Goal: Find specific page/section: Find specific page/section

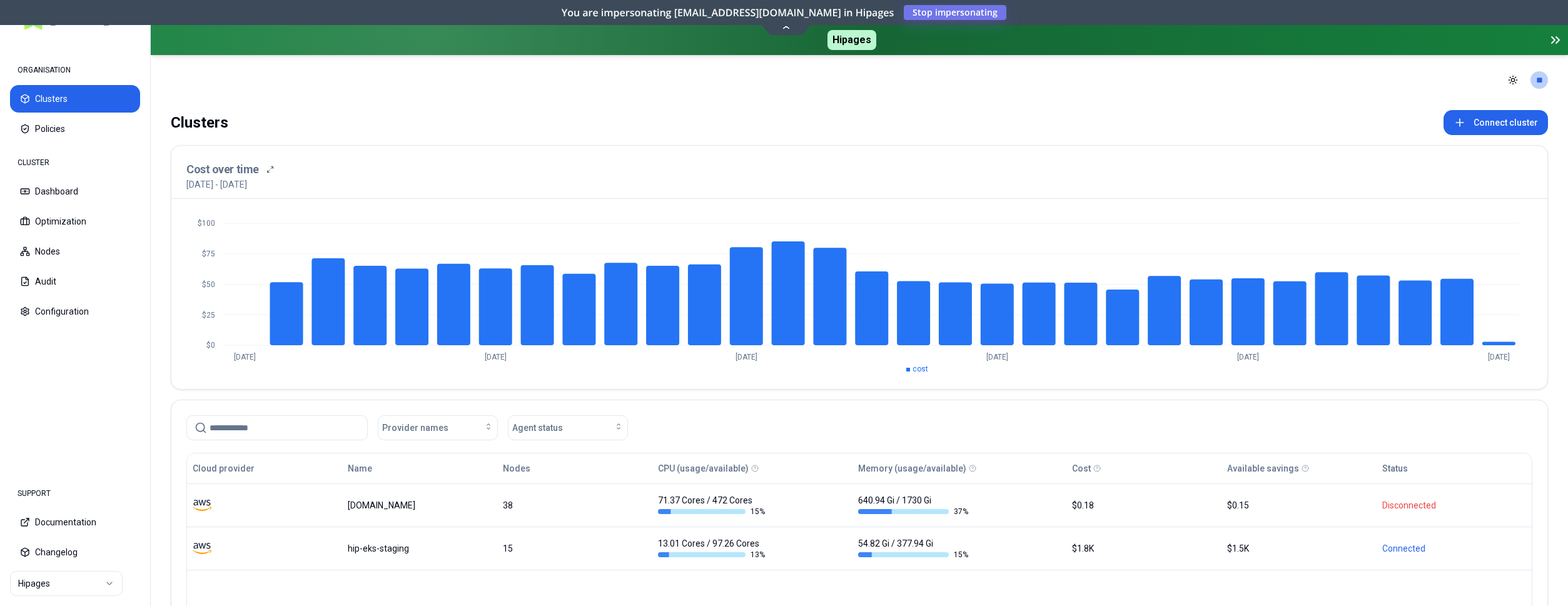
click at [104, 386] on nav "ORGANISATION Clusters Policies CLUSTER Dashboard Optimization Nodes Audit Confi…" at bounding box center [75, 255] width 150 height 430
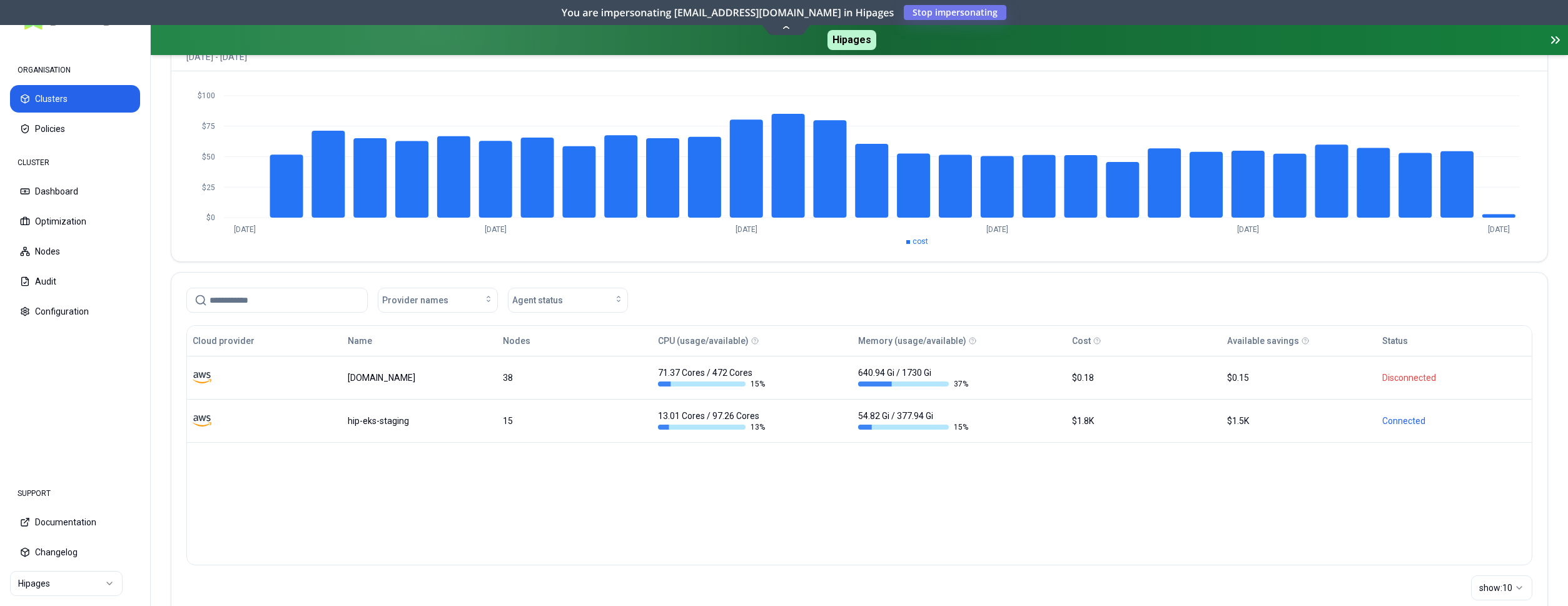
scroll to position [128, 0]
click at [60, 578] on html "ORGANISATION Clusters Policies CLUSTER Dashboard Optimization Nodes Audit Confi…" at bounding box center [784, 303] width 1568 height 606
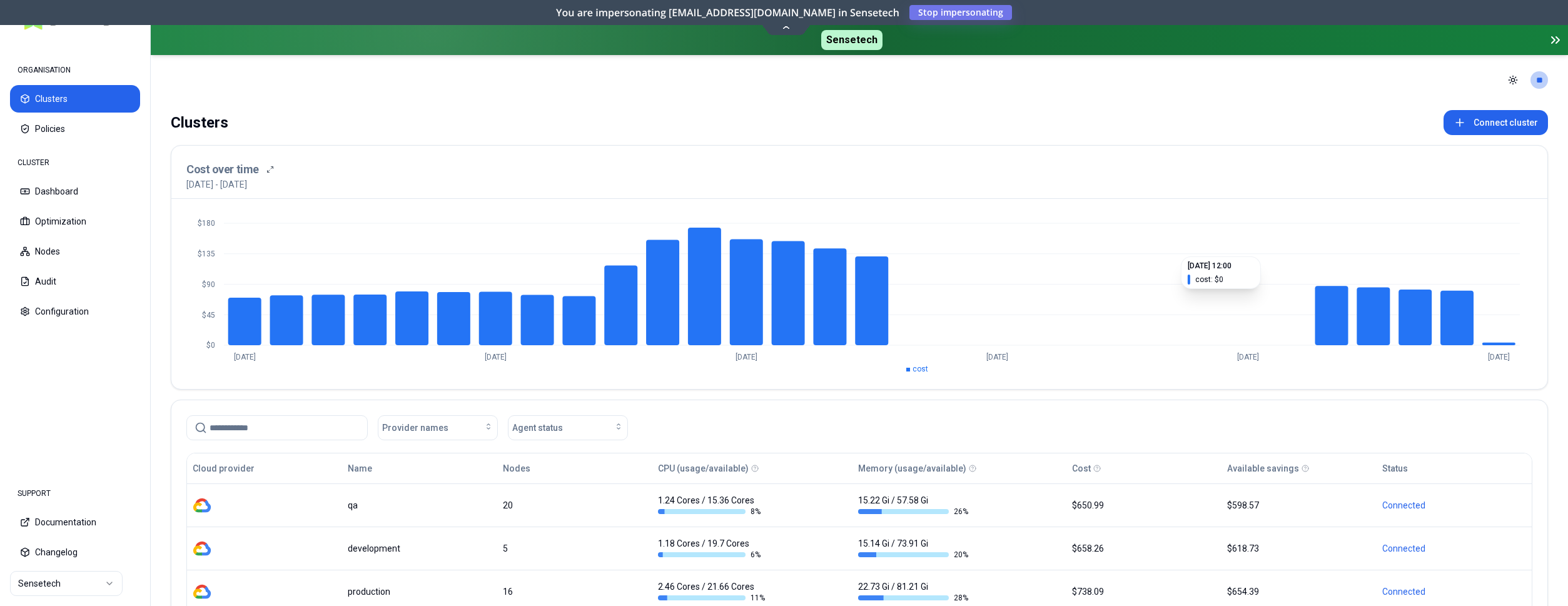
scroll to position [168, 0]
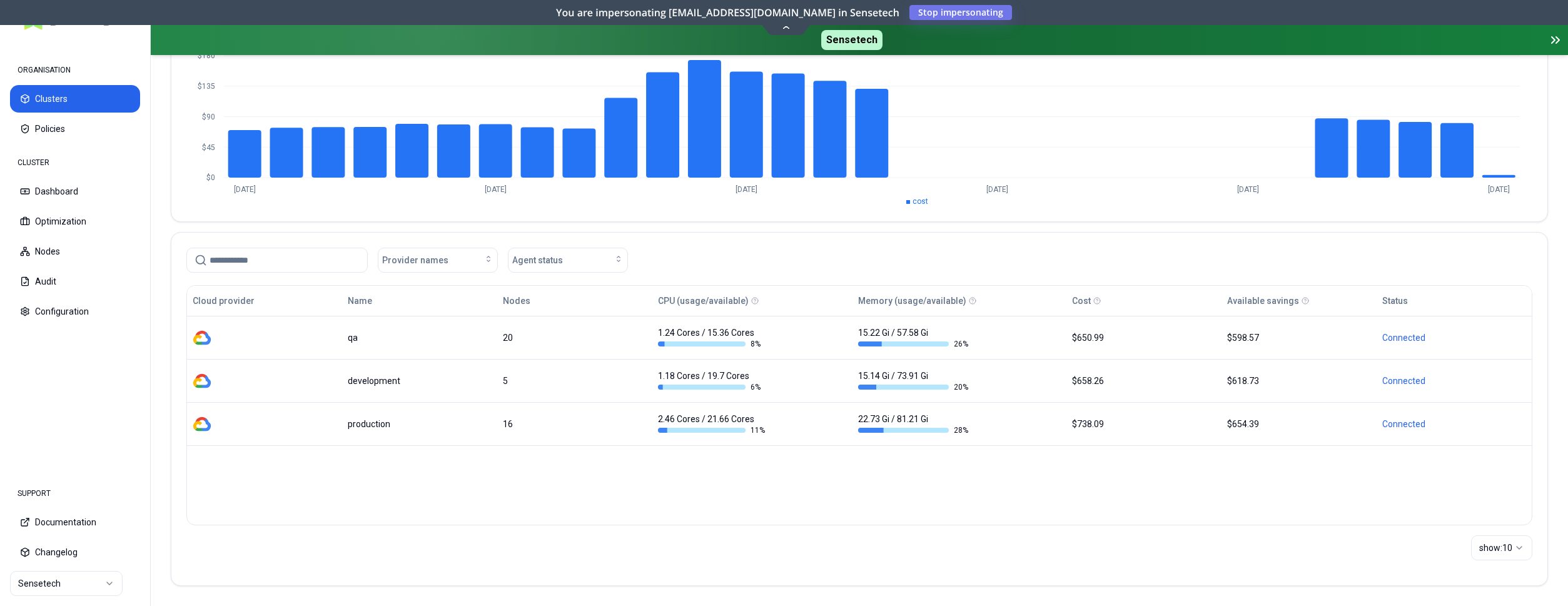
drag, startPoint x: 120, startPoint y: 401, endPoint x: 117, endPoint y: 415, distance: 14.3
click at [119, 407] on nav "ORGANISATION Clusters Policies CLUSTER Dashboard Optimization Nodes Audit Confi…" at bounding box center [75, 255] width 150 height 430
click at [50, 583] on html "ORGANISATION Clusters Policies CLUSTER Dashboard Optimization Nodes Audit Confi…" at bounding box center [784, 303] width 1568 height 606
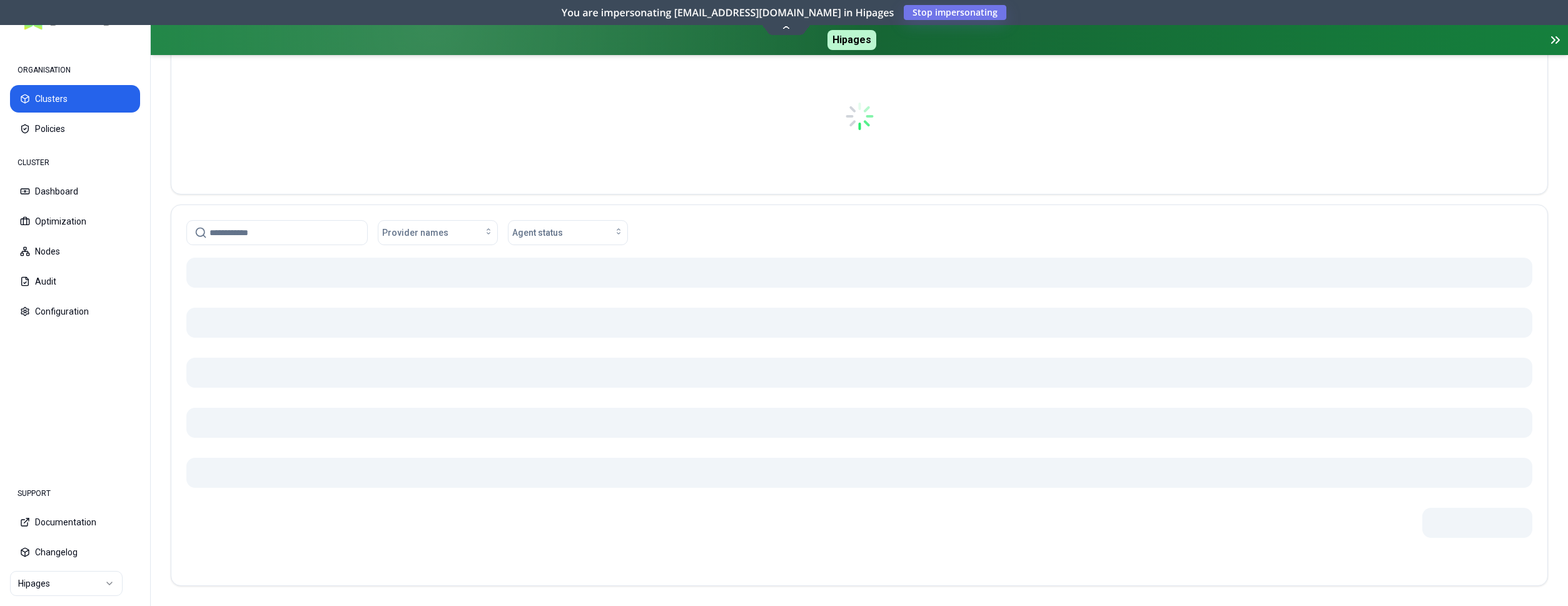
scroll to position [160, 0]
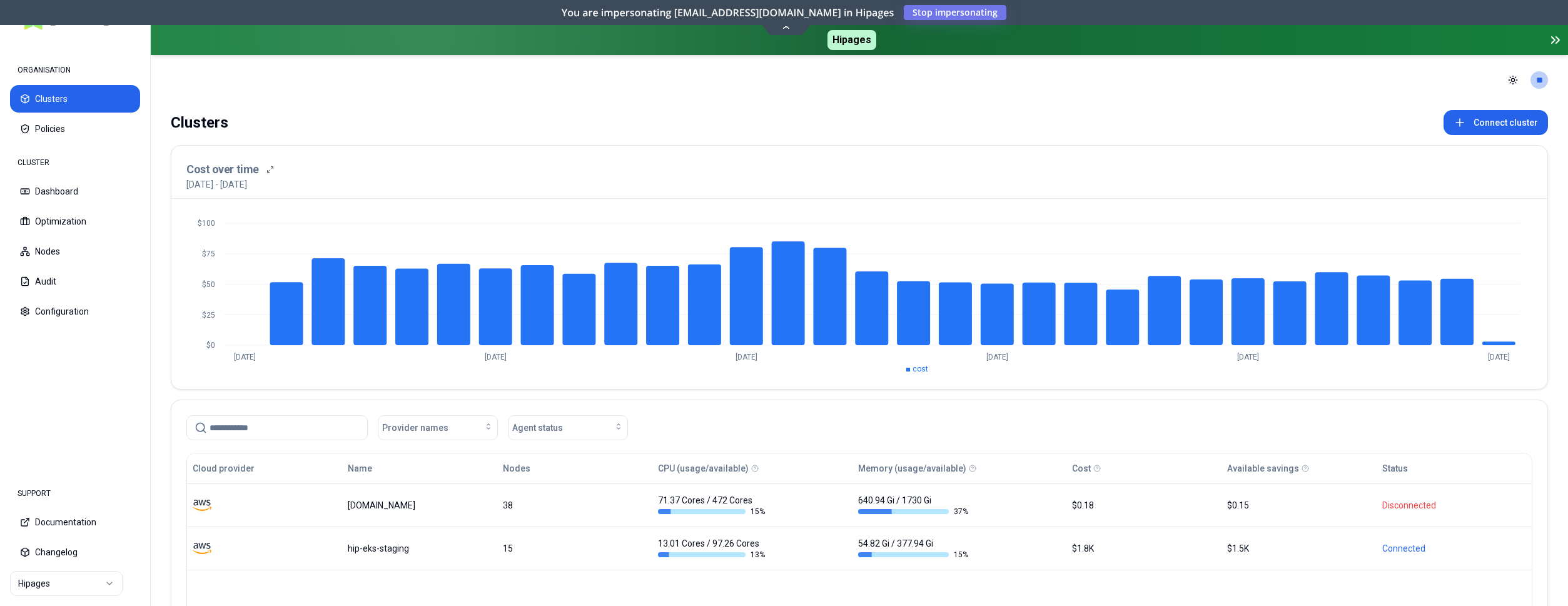
click at [97, 580] on html "ORGANISATION Clusters Policies CLUSTER Dashboard Optimization Nodes Audit Confi…" at bounding box center [784, 303] width 1568 height 606
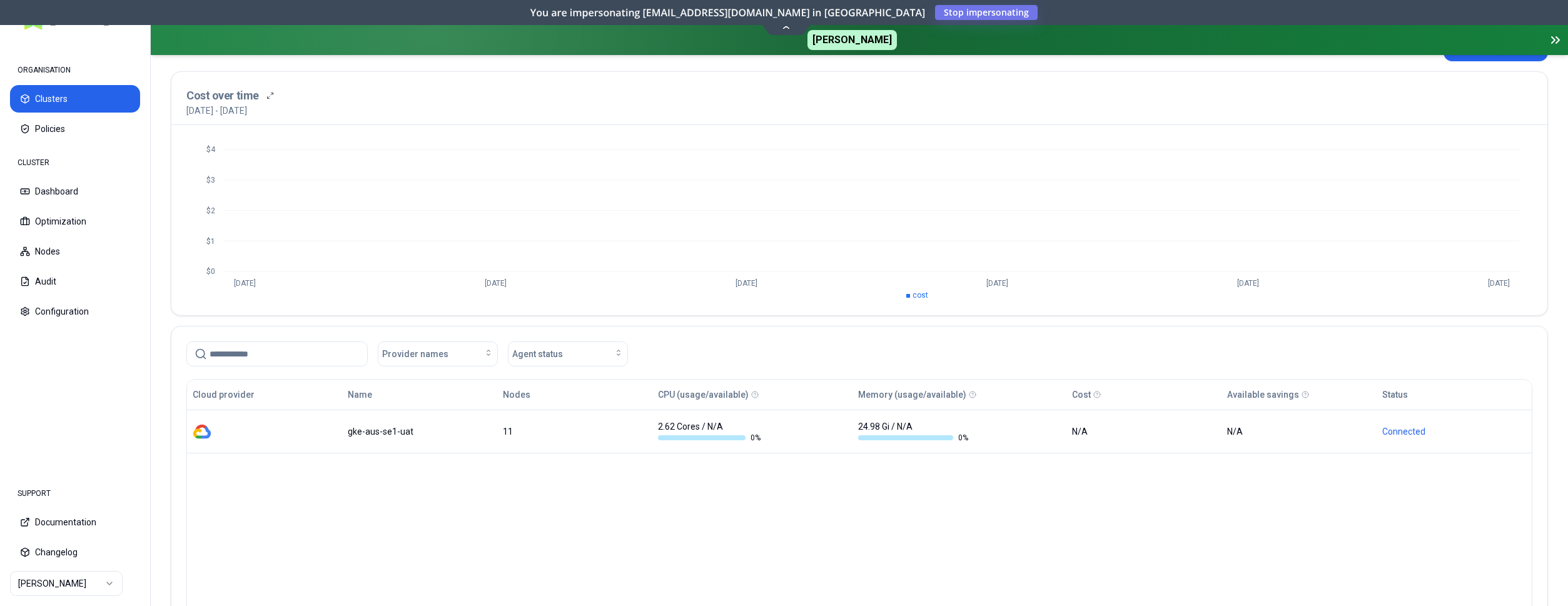
scroll to position [168, 0]
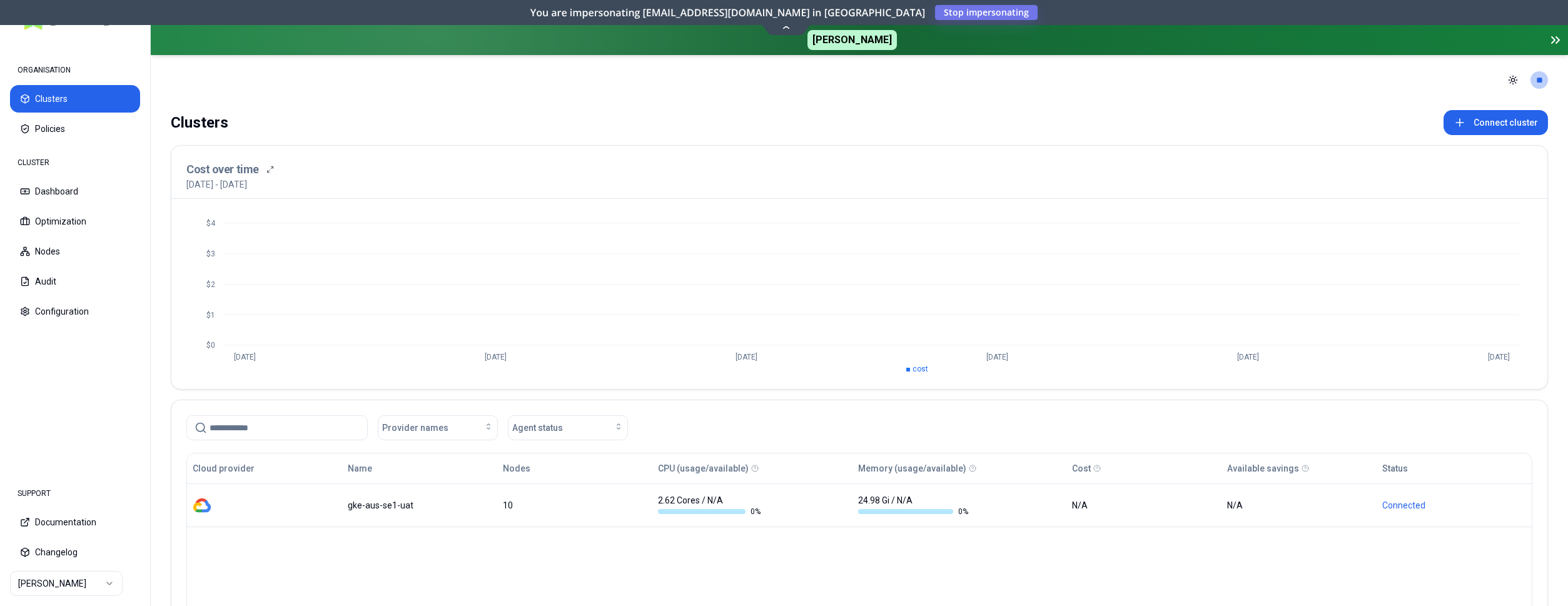
click at [94, 590] on html "ORGANISATION Clusters Policies CLUSTER Dashboard Optimization Nodes Audit Confi…" at bounding box center [784, 303] width 1568 height 606
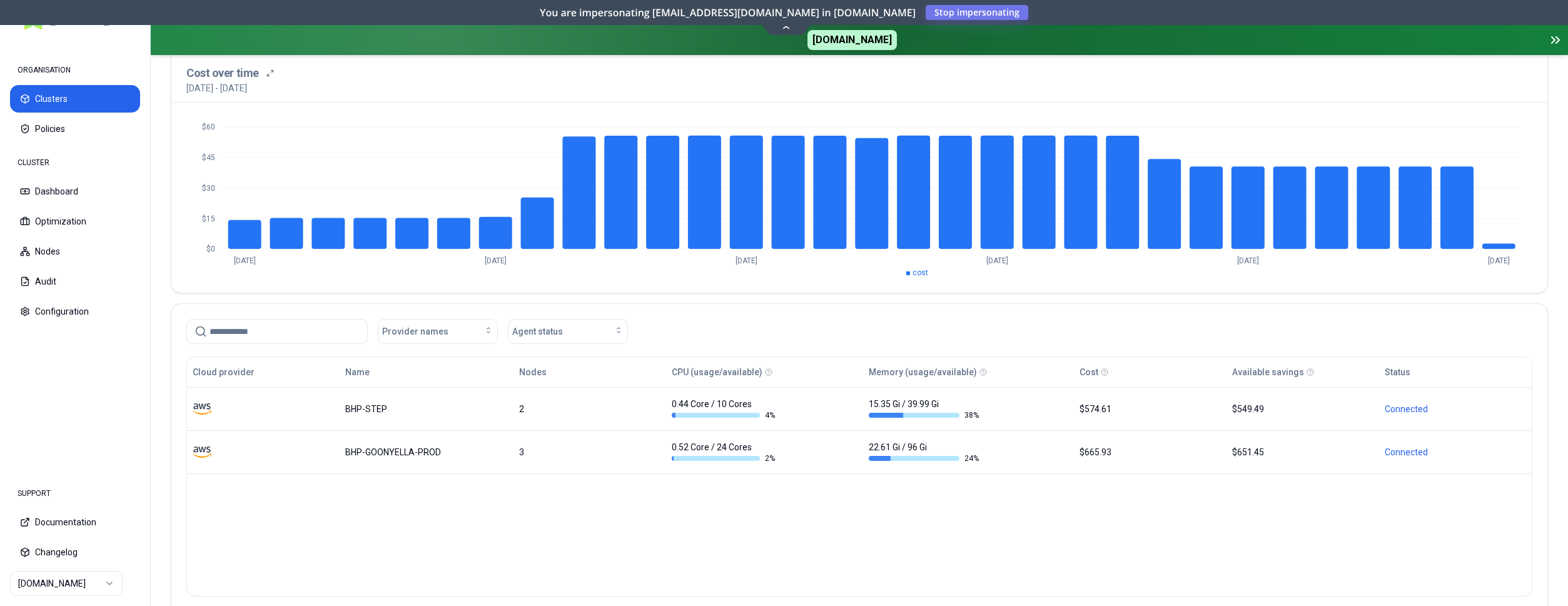
scroll to position [127, 0]
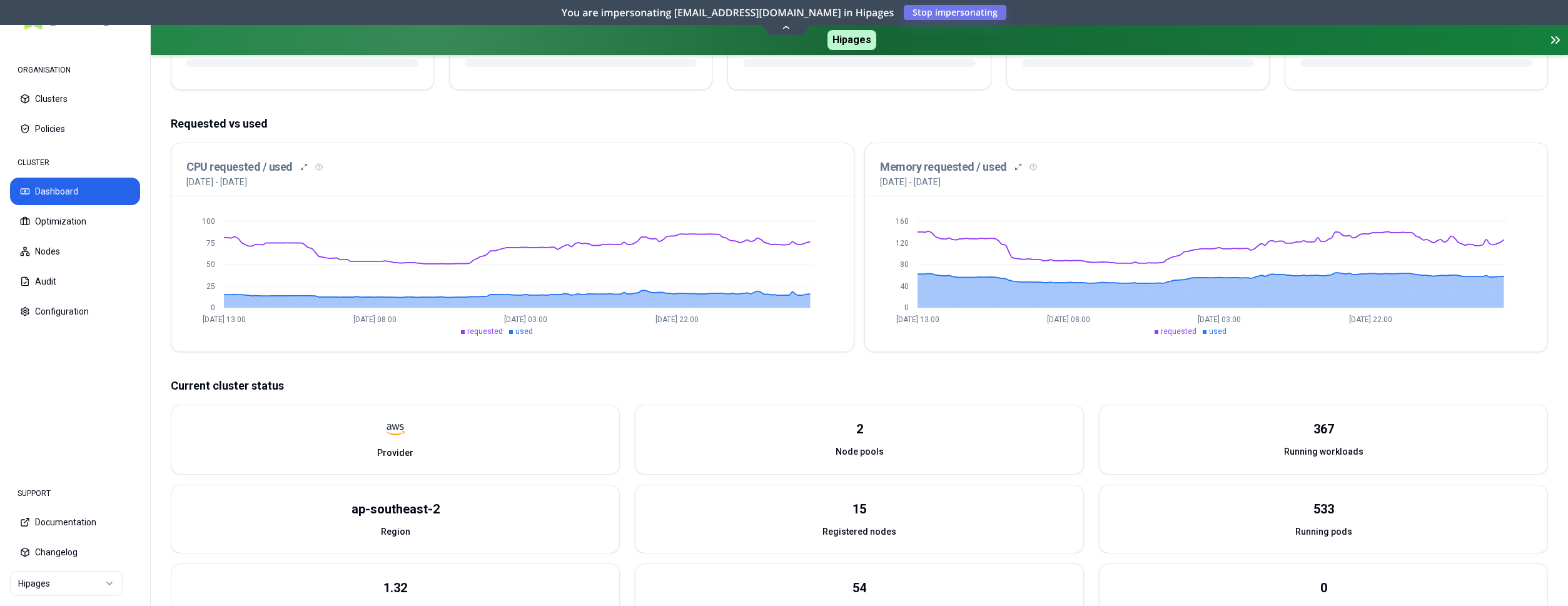
scroll to position [255, 0]
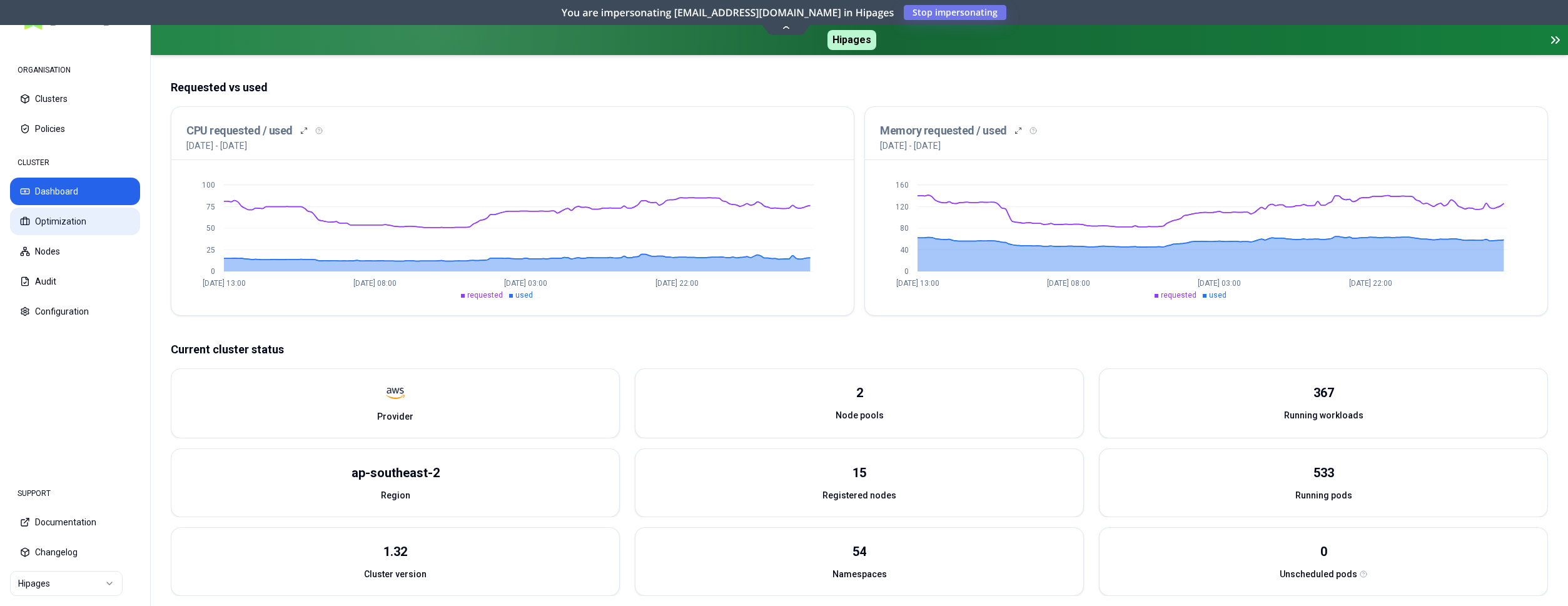
click at [82, 226] on button "Optimization" at bounding box center [75, 221] width 130 height 28
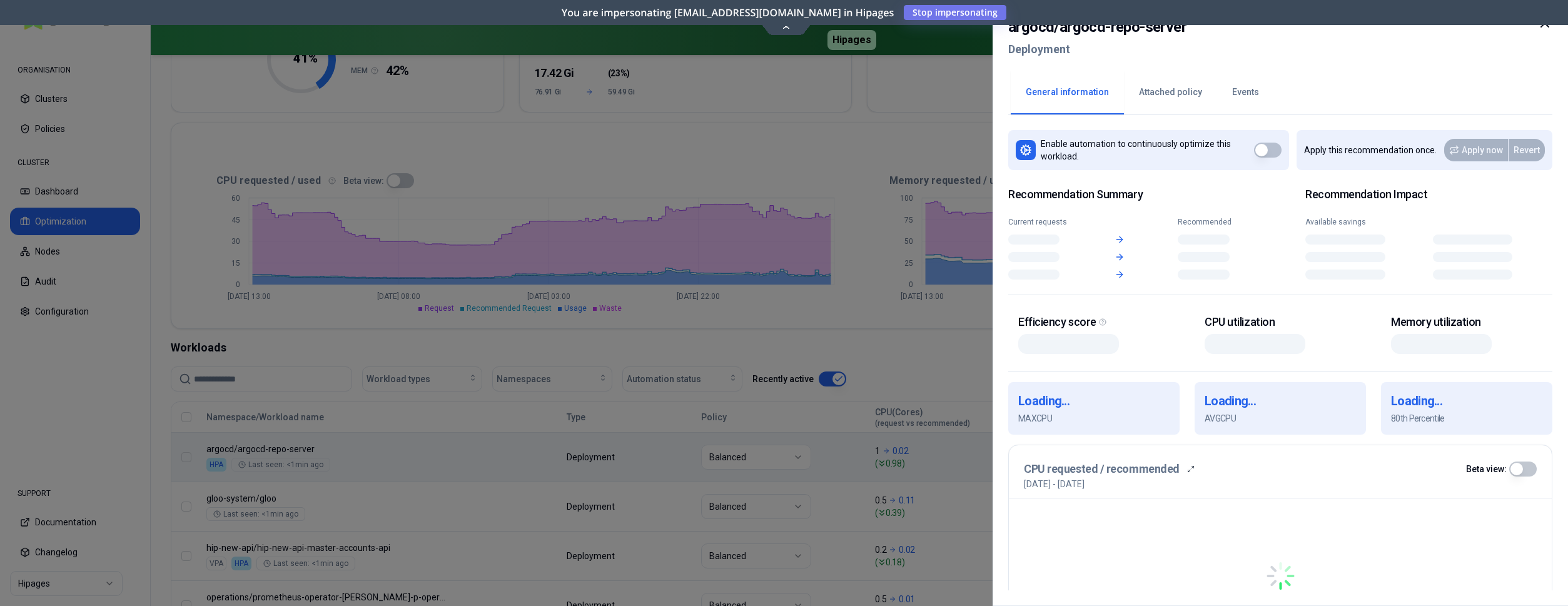
scroll to position [191, 0]
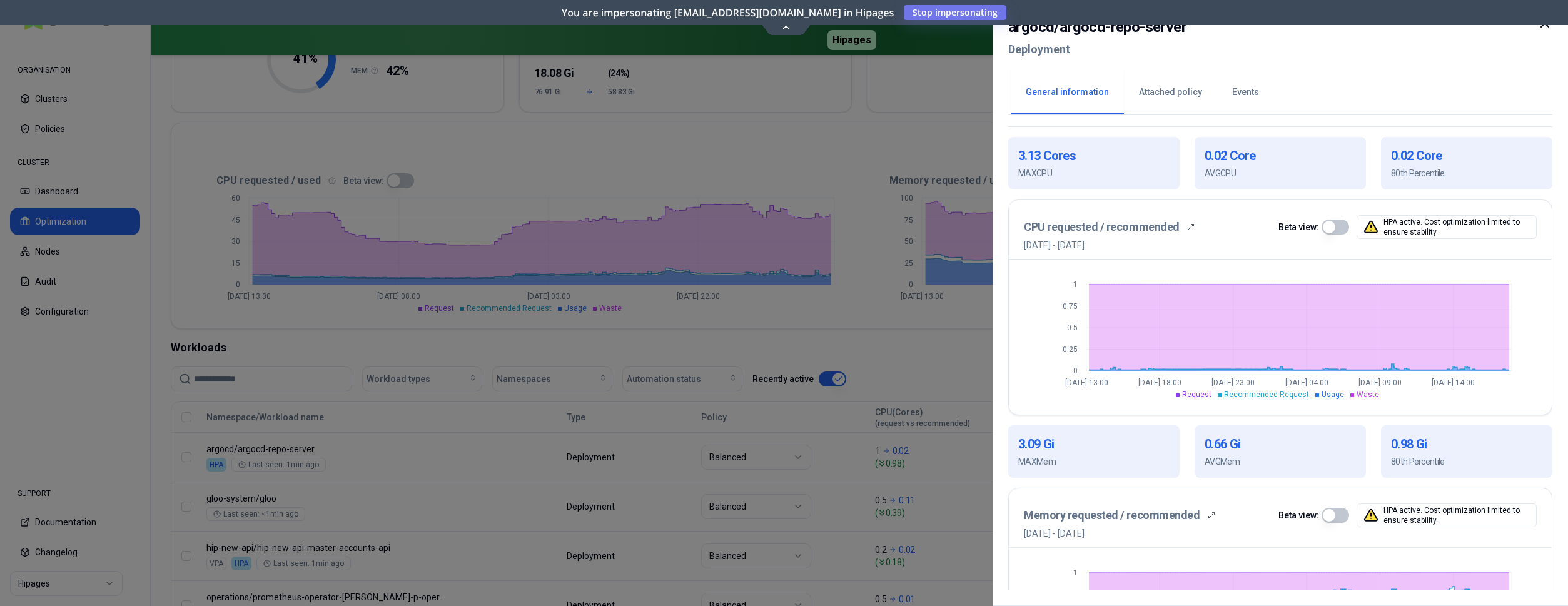
scroll to position [255, 0]
